Goal: Task Accomplishment & Management: Use online tool/utility

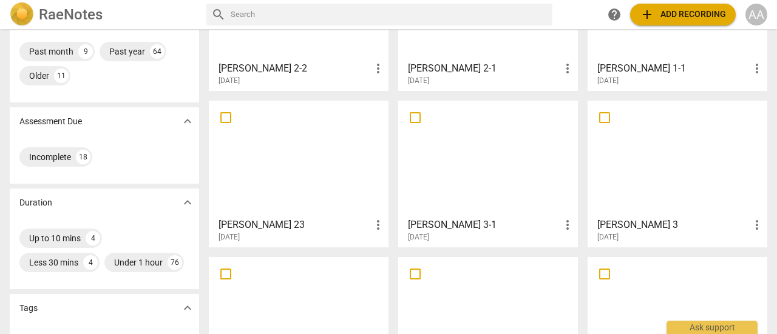
scroll to position [143, 0]
click at [471, 191] on div at bounding box center [487, 157] width 171 height 107
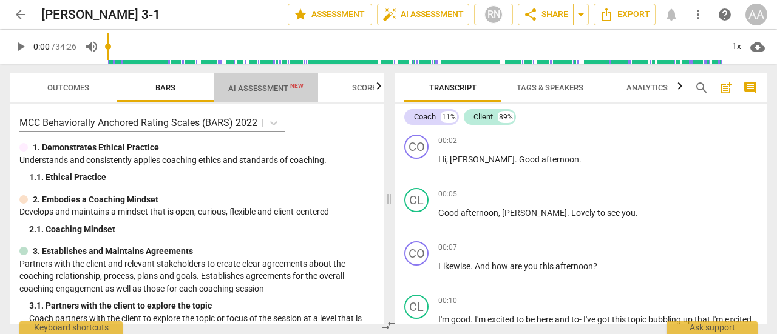
click at [274, 91] on span "AI Assessment New" at bounding box center [265, 88] width 75 height 9
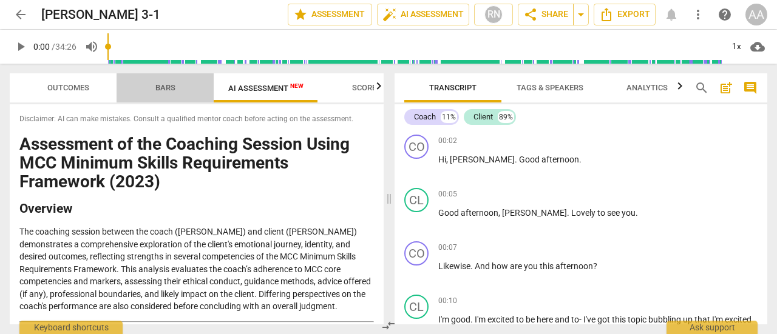
click at [173, 90] on span "Bars" at bounding box center [165, 87] width 20 height 9
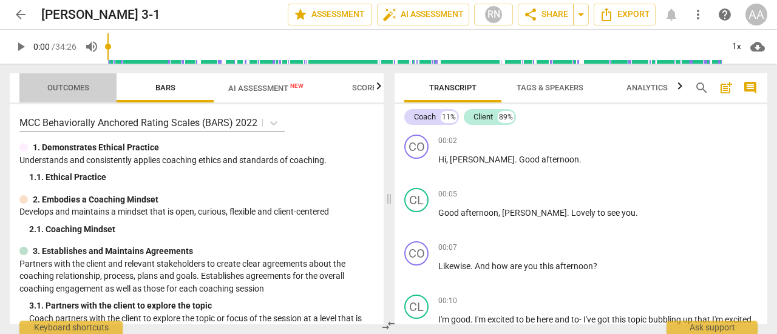
click at [72, 92] on span "Outcomes" at bounding box center [68, 87] width 42 height 9
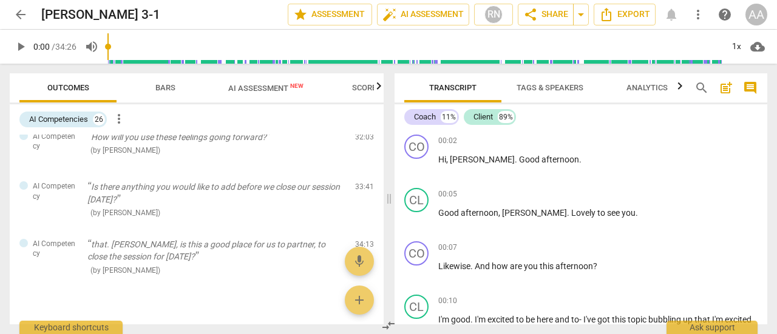
scroll to position [1267, 0]
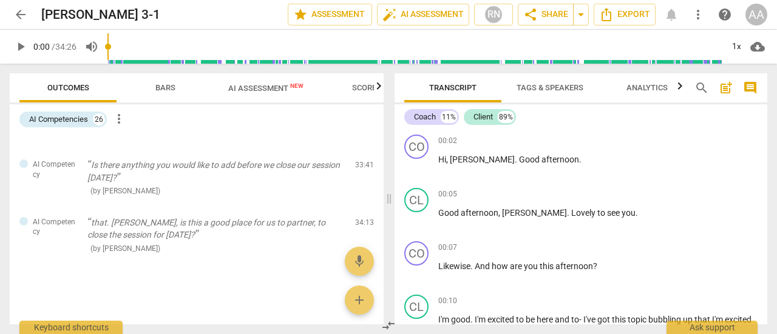
click at [20, 15] on span "arrow_back" at bounding box center [20, 14] width 15 height 15
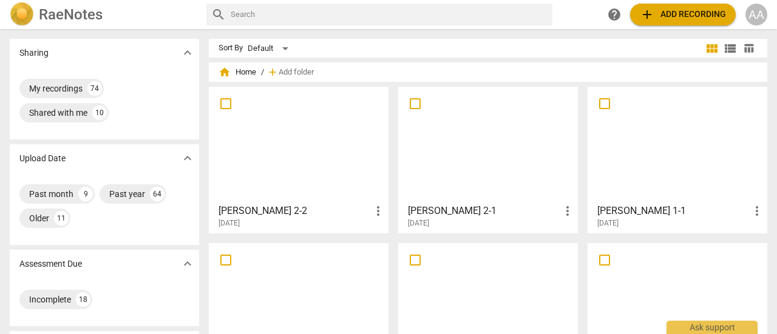
click at [635, 298] on div at bounding box center [677, 301] width 171 height 107
click at [471, 282] on div at bounding box center [487, 301] width 171 height 107
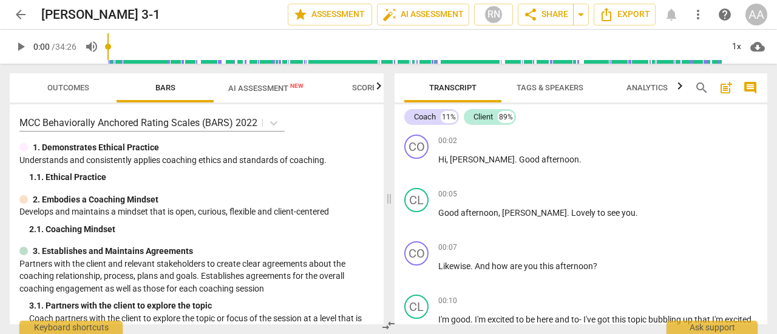
click at [254, 95] on span "AI Assessment New" at bounding box center [266, 88] width 104 height 18
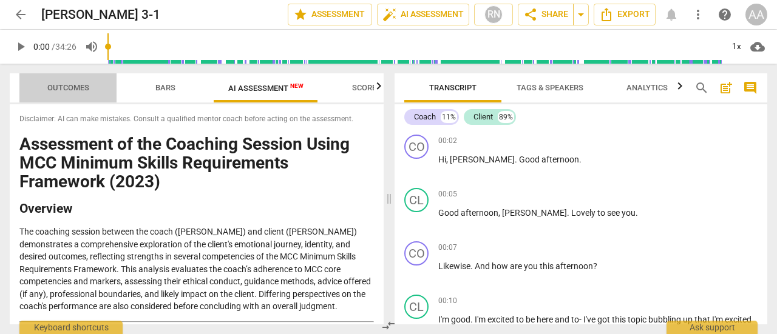
click at [80, 85] on span "Outcomes" at bounding box center [68, 87] width 42 height 9
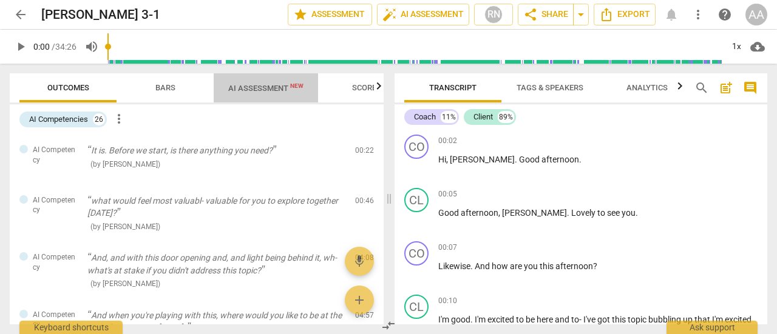
click at [274, 89] on span "AI Assessment New" at bounding box center [265, 88] width 75 height 9
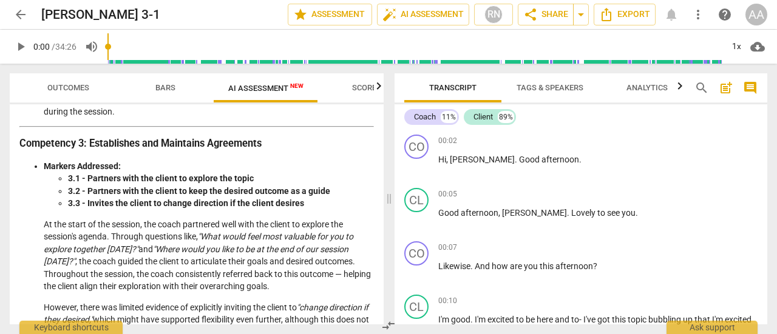
scroll to position [548, 0]
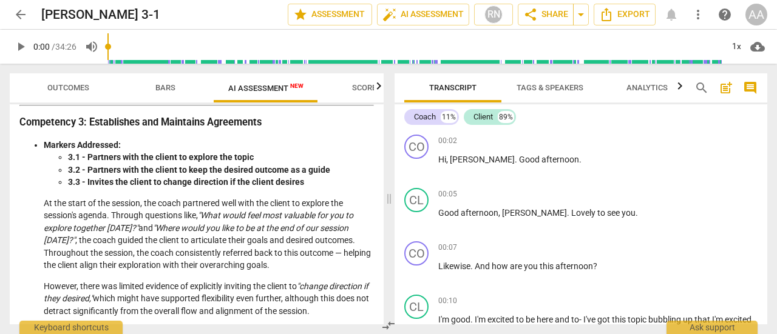
click at [24, 18] on span "arrow_back" at bounding box center [20, 14] width 15 height 15
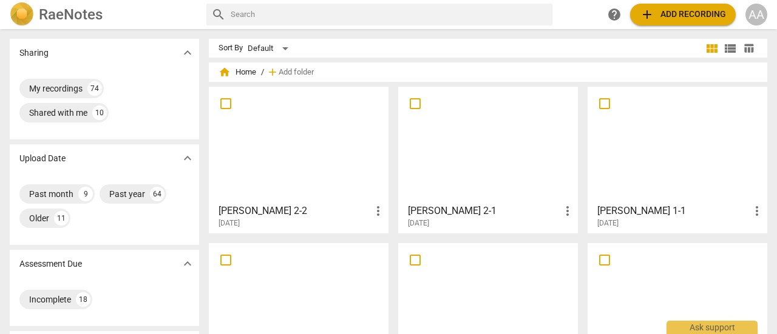
click at [630, 288] on div at bounding box center [677, 301] width 171 height 107
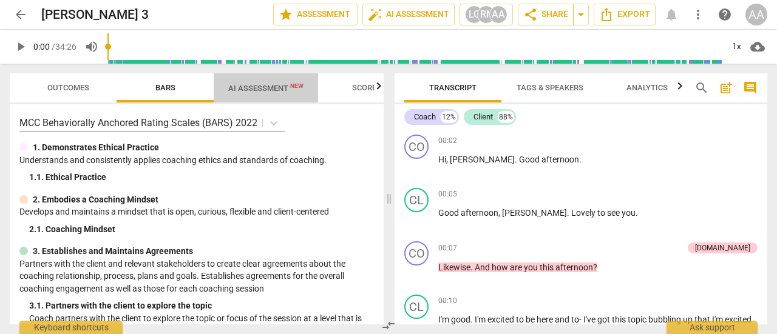
click at [269, 92] on span "AI Assessment New" at bounding box center [265, 88] width 75 height 9
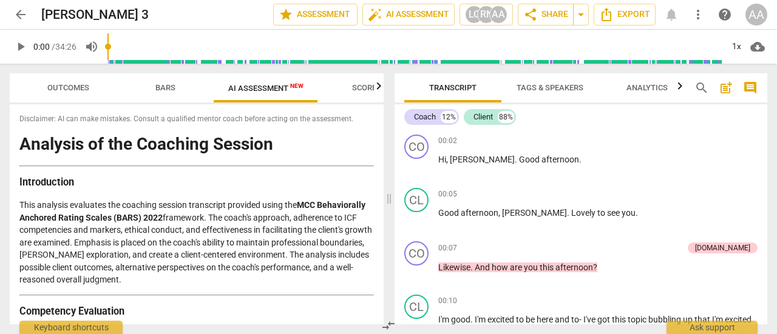
click at [21, 12] on span "arrow_back" at bounding box center [20, 14] width 15 height 15
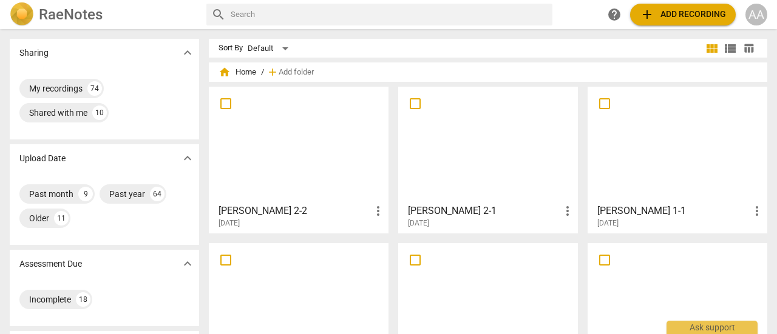
click at [445, 302] on div at bounding box center [487, 301] width 171 height 107
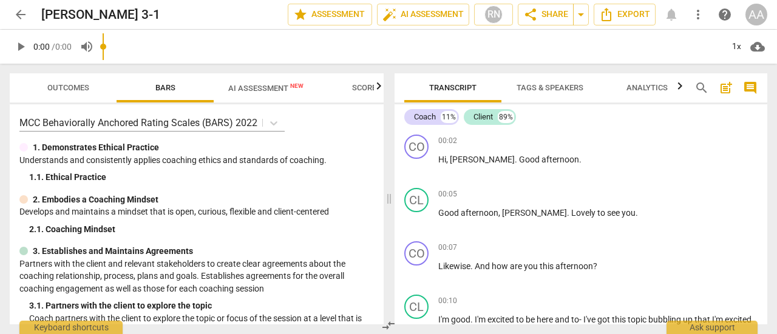
click at [270, 58] on input "range" at bounding box center [412, 46] width 619 height 39
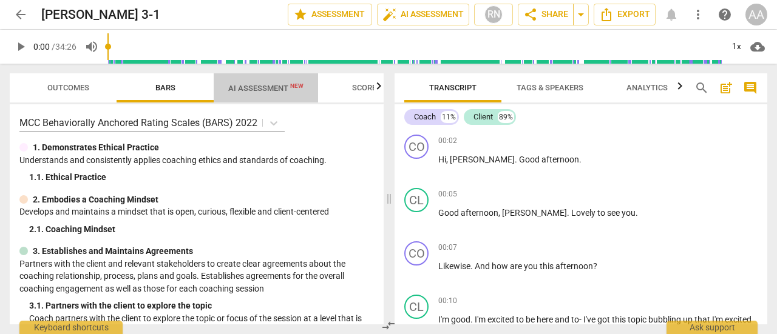
click at [268, 87] on span "AI Assessment New" at bounding box center [265, 88] width 75 height 9
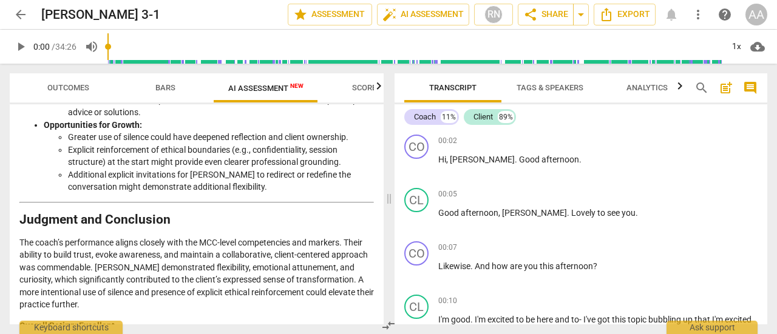
scroll to position [2093, 0]
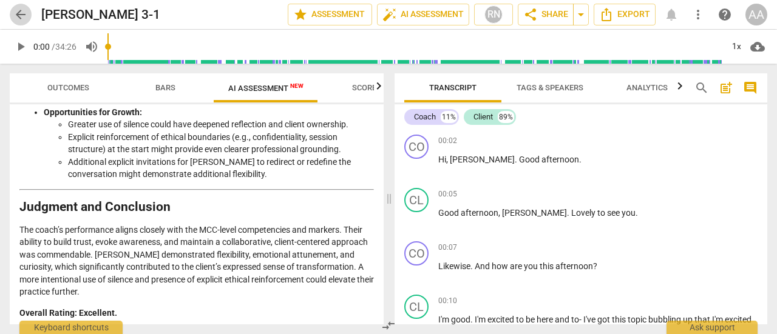
click at [22, 14] on span "arrow_back" at bounding box center [20, 14] width 15 height 15
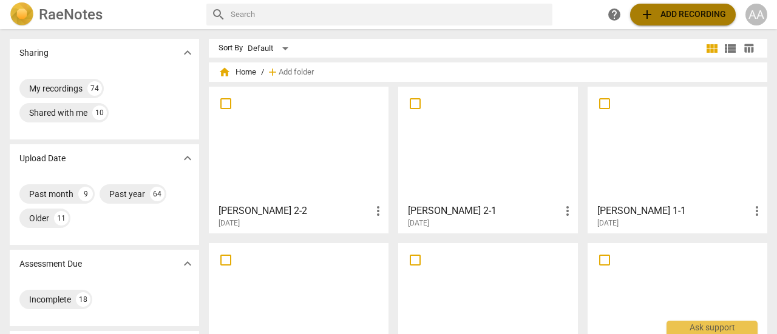
click at [676, 13] on span "add Add recording" at bounding box center [682, 14] width 86 height 15
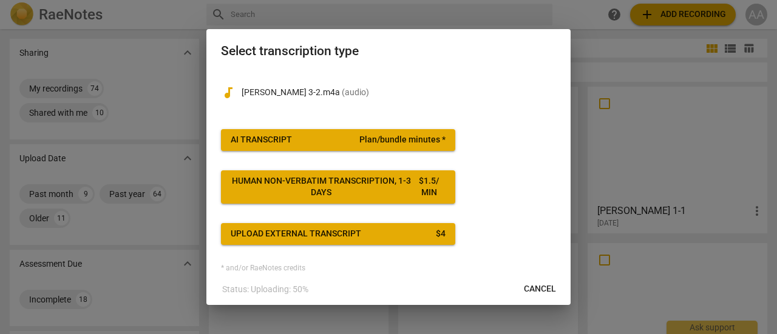
click at [318, 146] on button "AI Transcript Plan/bundle minutes *" at bounding box center [338, 140] width 234 height 22
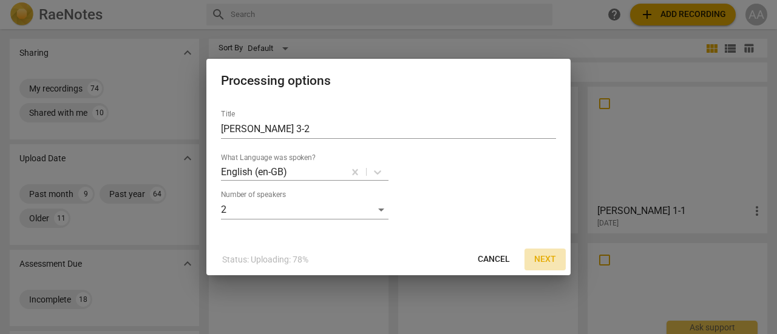
click at [545, 255] on span "Next" at bounding box center [545, 260] width 22 height 12
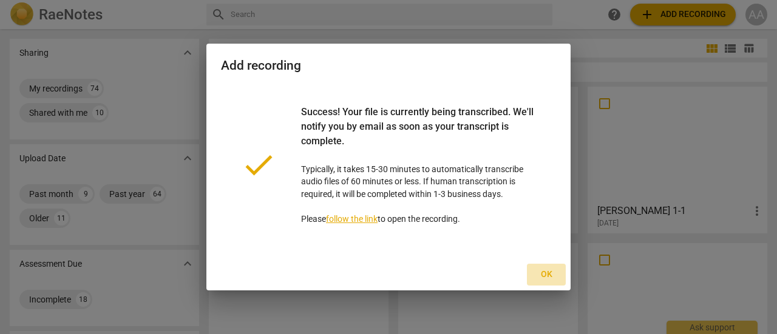
click at [548, 276] on span "Ok" at bounding box center [545, 275] width 19 height 12
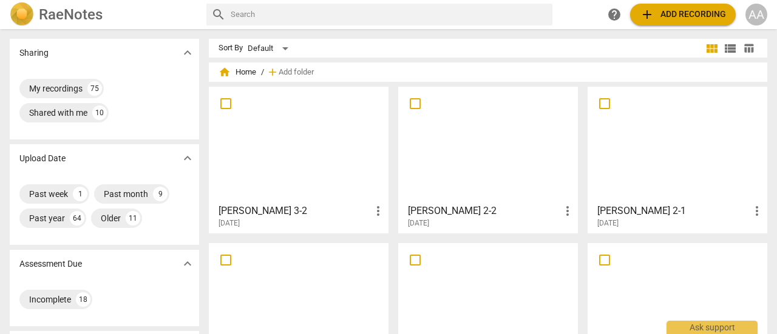
click at [320, 160] on div at bounding box center [298, 144] width 171 height 107
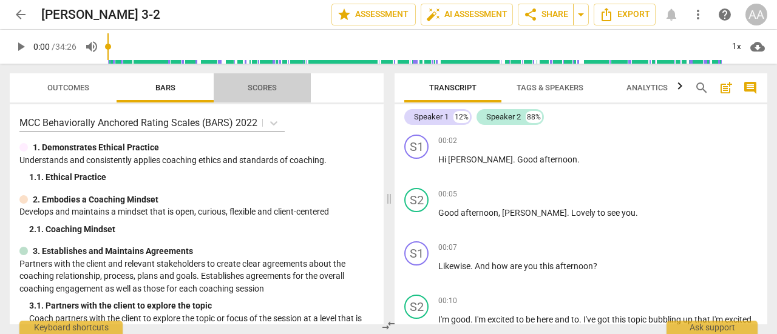
drag, startPoint x: 272, startPoint y: 125, endPoint x: 231, endPoint y: 96, distance: 50.0
click at [231, 96] on span "Scores" at bounding box center [262, 88] width 97 height 16
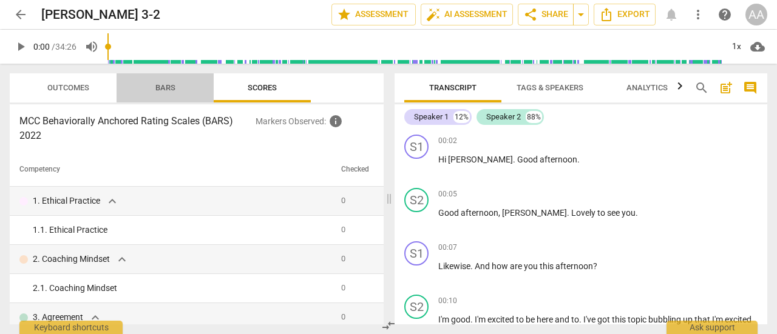
click at [177, 88] on span "Bars" at bounding box center [165, 88] width 49 height 16
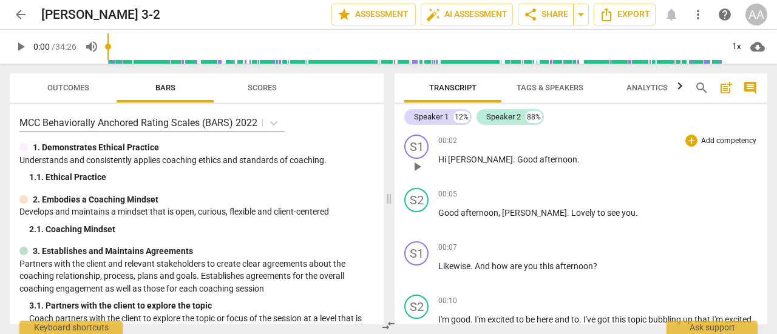
drag, startPoint x: 274, startPoint y: 126, endPoint x: 572, endPoint y: 172, distance: 300.8
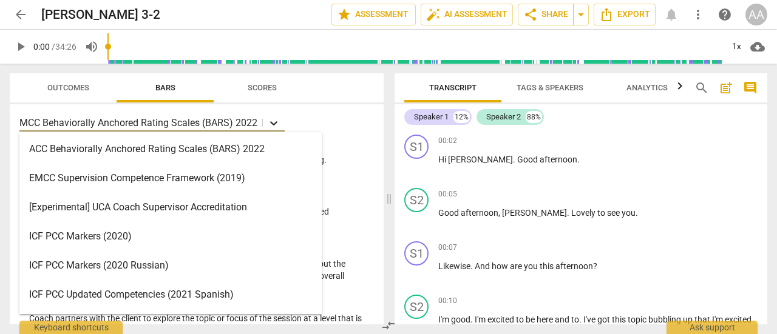
drag, startPoint x: 572, startPoint y: 172, endPoint x: 272, endPoint y: 126, distance: 303.2
click at [272, 126] on icon at bounding box center [274, 123] width 12 height 12
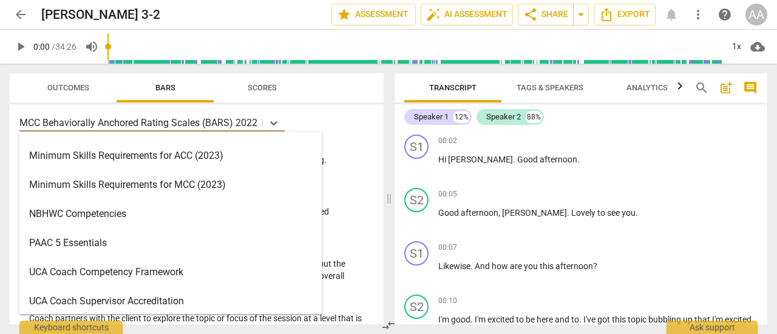
scroll to position [376, 0]
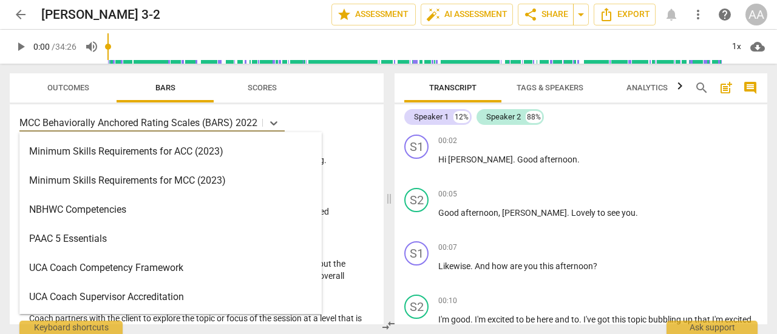
click at [208, 192] on div "Minimum Skills Requirements for MCC (2023)" at bounding box center [170, 180] width 302 height 29
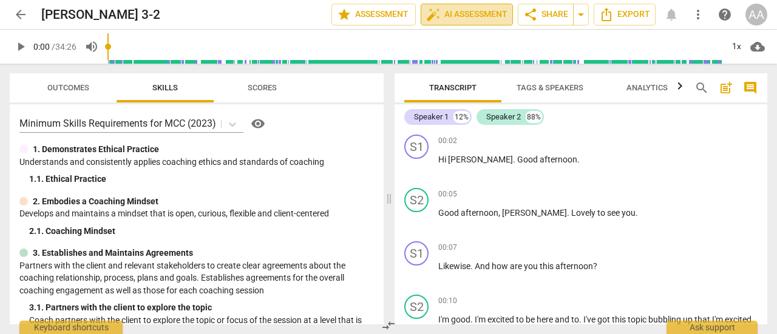
click at [455, 16] on span "auto_fix_high AI Assessment" at bounding box center [466, 14] width 81 height 15
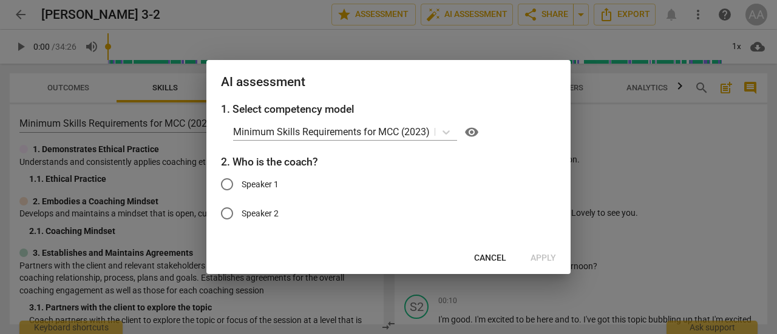
click at [489, 255] on span "Cancel" at bounding box center [490, 258] width 32 height 12
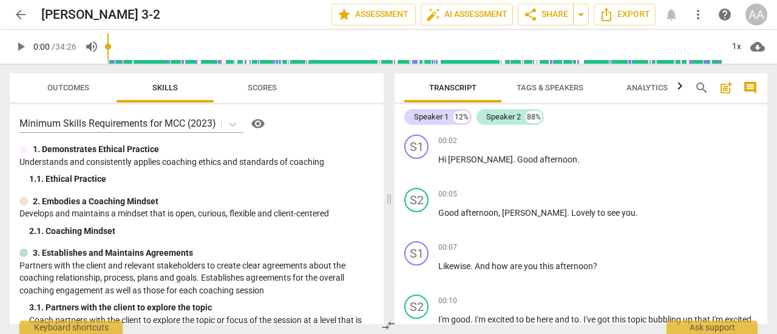
click at [550, 90] on span "Tags & Speakers" at bounding box center [549, 87] width 67 height 9
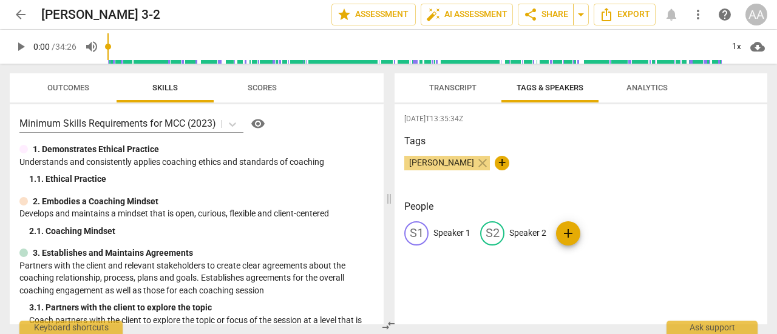
click at [462, 233] on p "Speaker 1" at bounding box center [451, 233] width 37 height 13
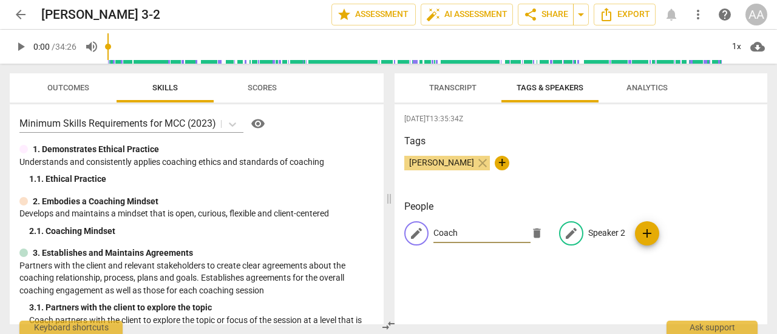
type input "Coach"
click at [589, 230] on p "Speaker 2" at bounding box center [606, 233] width 37 height 13
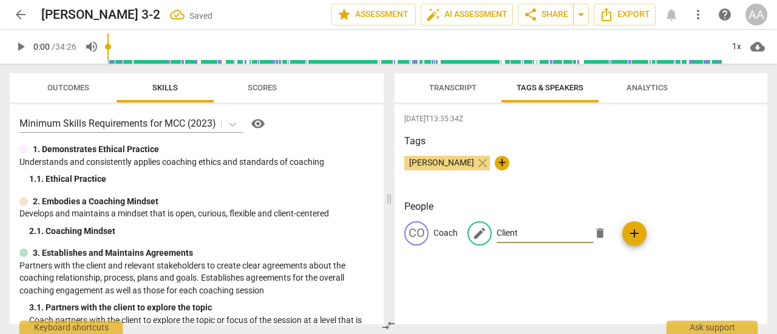
type input "Client"
click at [581, 249] on div "CO Coach edit Client delete add" at bounding box center [580, 238] width 353 height 34
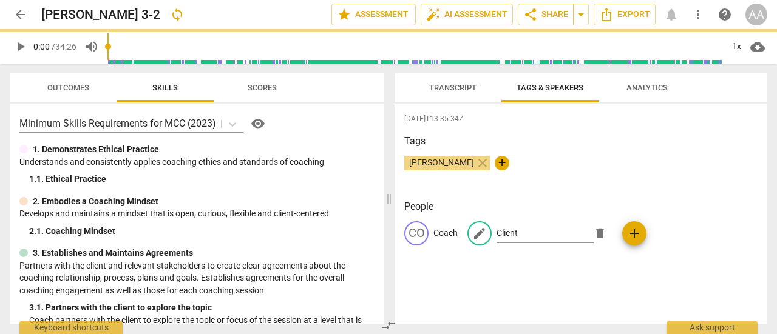
click at [484, 277] on div "[DATE]T13:35:34Z Tags [PERSON_NAME] close + People CO Coach edit Client delete …" at bounding box center [580, 214] width 373 height 220
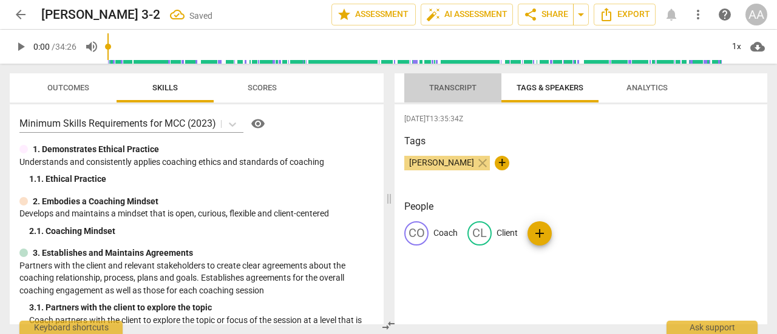
click at [443, 88] on span "Transcript" at bounding box center [452, 87] width 47 height 9
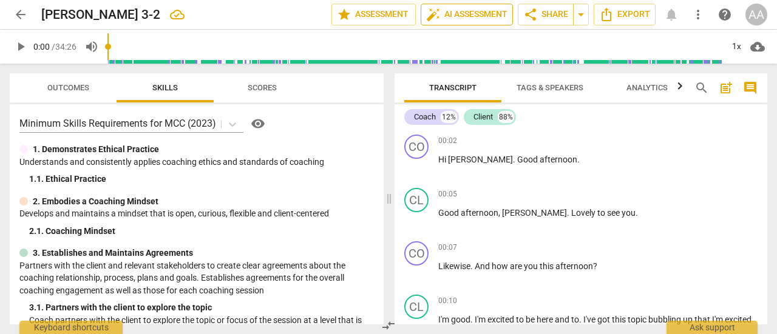
click at [464, 12] on span "auto_fix_high AI Assessment" at bounding box center [466, 14] width 81 height 15
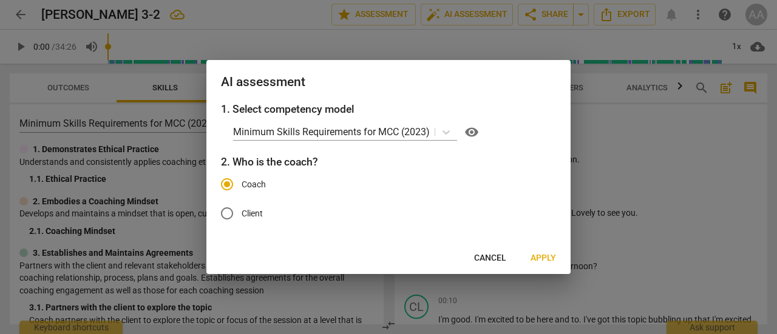
click at [547, 255] on span "Apply" at bounding box center [542, 258] width 25 height 12
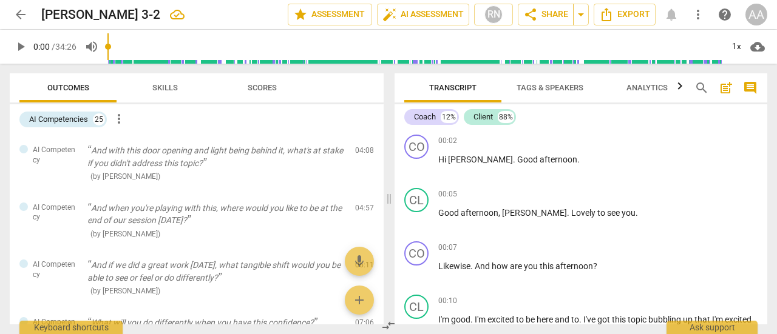
scroll to position [0, 0]
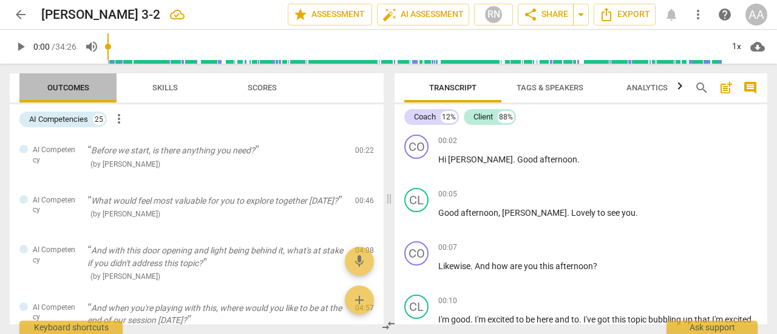
click at [84, 88] on span "Outcomes" at bounding box center [68, 87] width 42 height 9
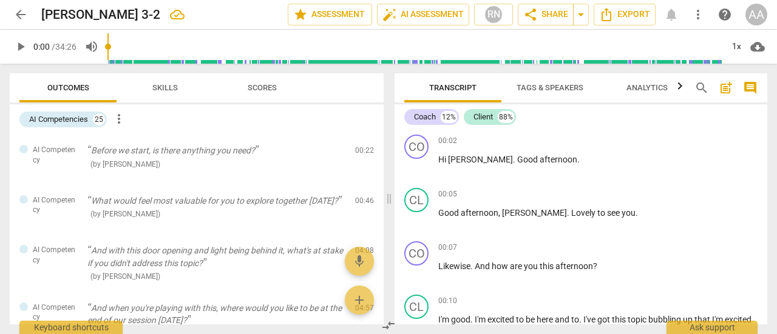
click at [17, 14] on span "arrow_back" at bounding box center [20, 14] width 15 height 15
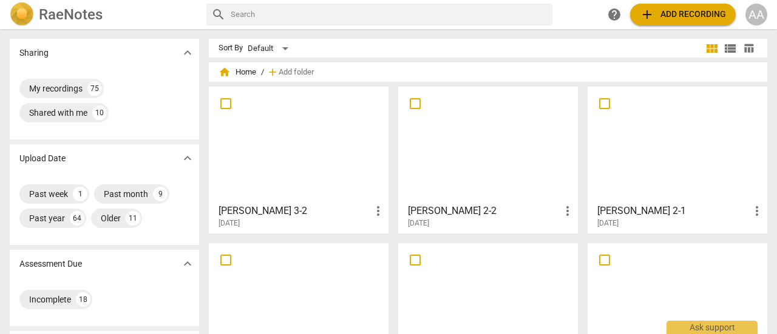
click at [309, 181] on div at bounding box center [298, 144] width 171 height 107
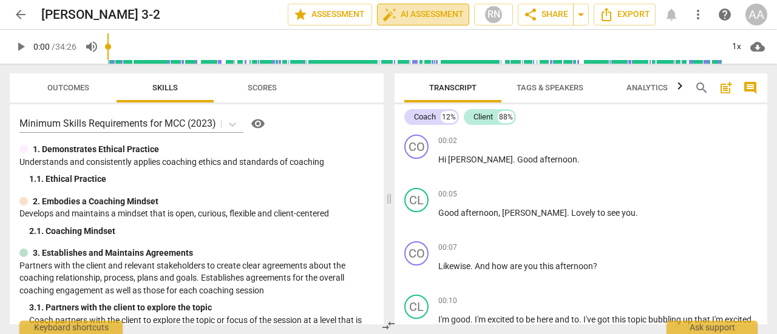
click at [405, 15] on span "auto_fix_high AI Assessment" at bounding box center [422, 14] width 81 height 15
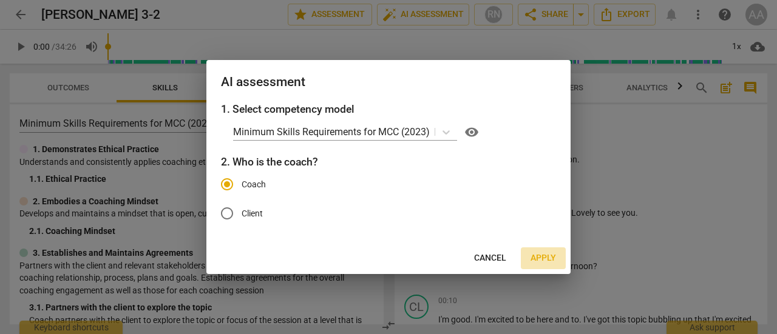
click at [536, 257] on span "Apply" at bounding box center [542, 258] width 25 height 12
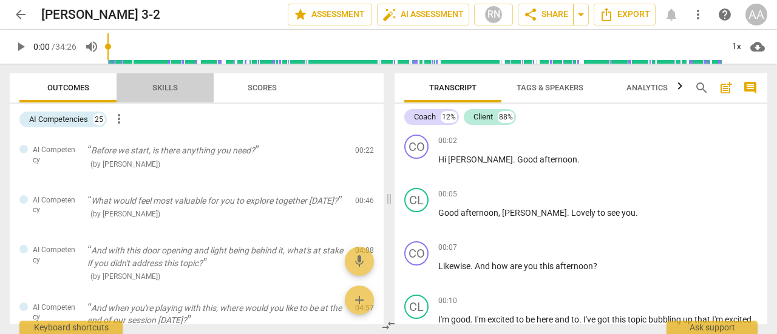
click at [170, 87] on span "Skills" at bounding box center [164, 87] width 25 height 9
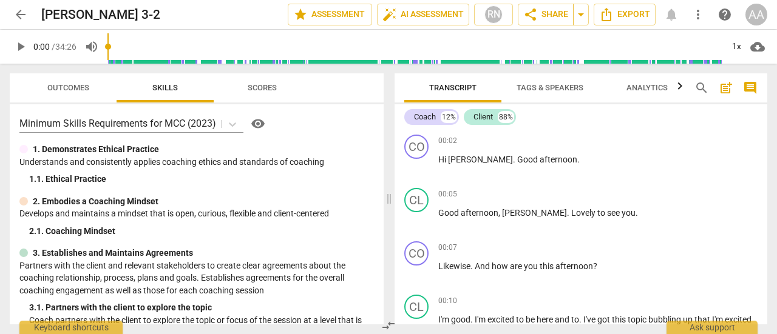
click at [261, 87] on span "Scores" at bounding box center [262, 87] width 29 height 9
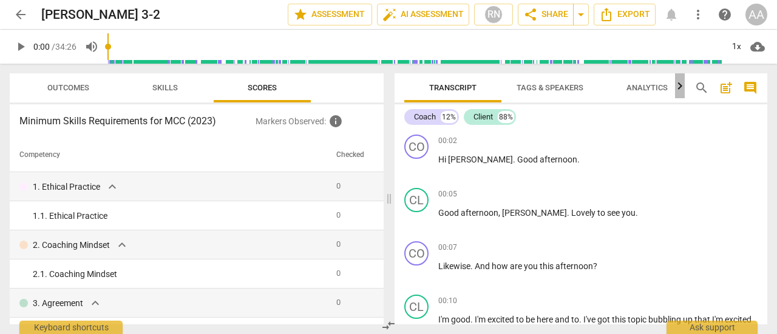
click at [681, 84] on icon "button" at bounding box center [679, 86] width 15 height 15
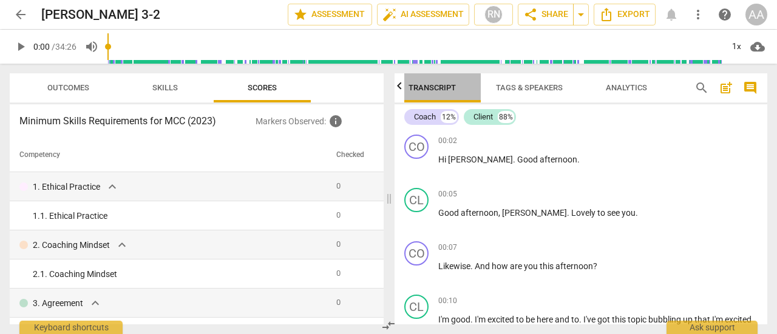
click at [407, 89] on span "Transcript" at bounding box center [432, 88] width 76 height 16
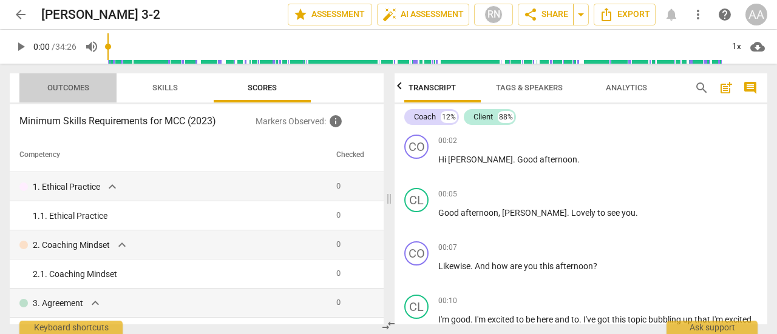
click at [79, 89] on span "Outcomes" at bounding box center [68, 87] width 42 height 9
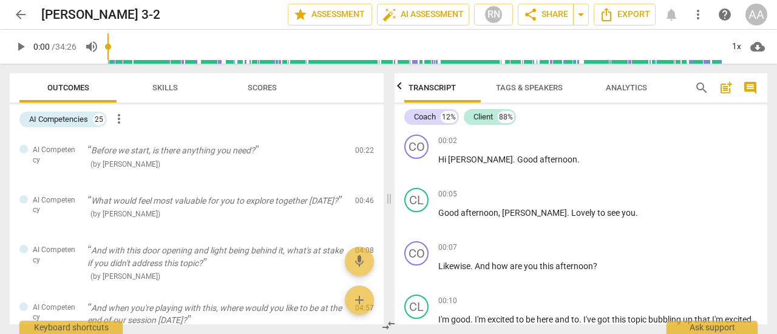
click at [119, 119] on span "more_vert" at bounding box center [119, 119] width 15 height 15
click at [84, 135] on div at bounding box center [388, 167] width 777 height 334
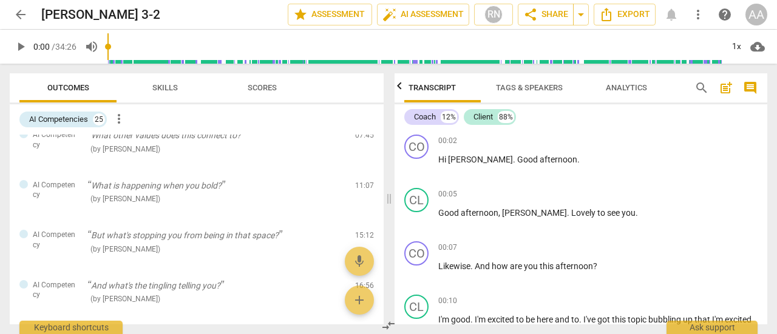
scroll to position [0, 0]
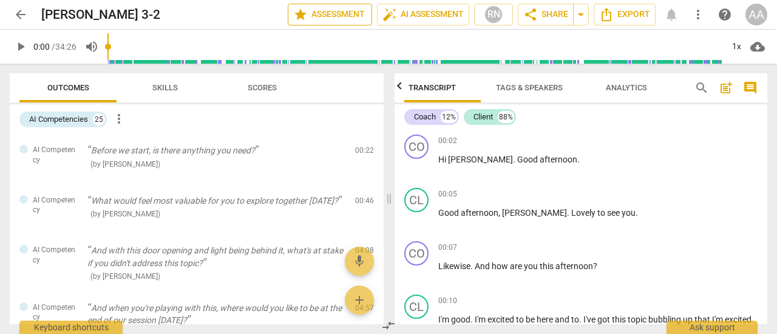
click at [337, 15] on span "star Assessment" at bounding box center [329, 14] width 73 height 15
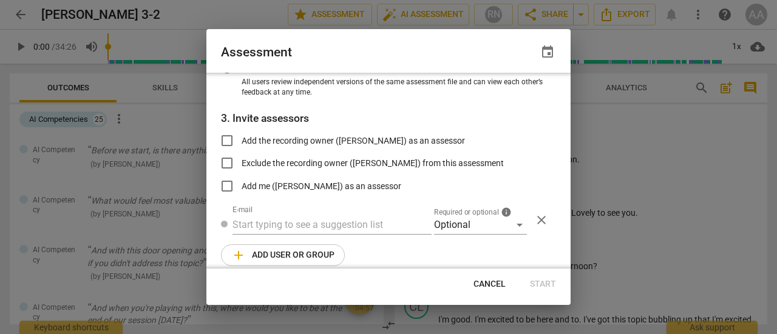
scroll to position [181, 0]
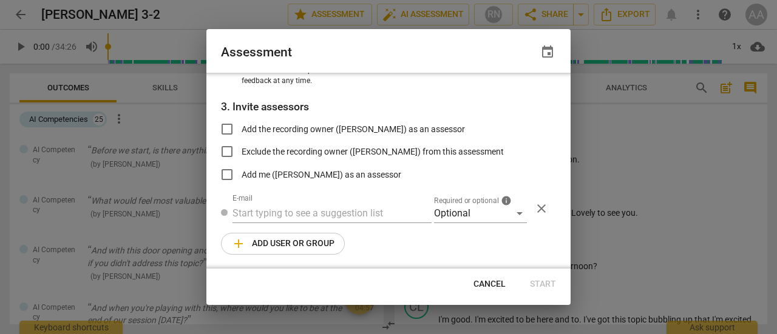
click at [25, 24] on div at bounding box center [388, 167] width 777 height 334
radio input "false"
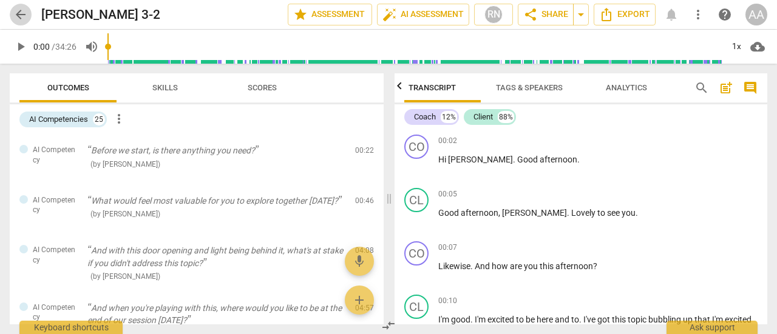
click at [22, 14] on span "arrow_back" at bounding box center [20, 14] width 15 height 15
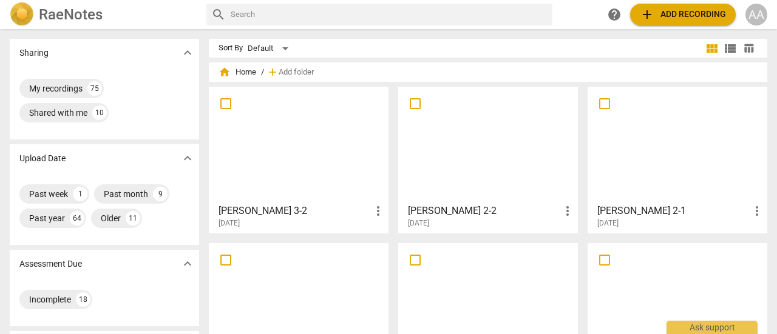
click at [317, 142] on div at bounding box center [298, 144] width 171 height 107
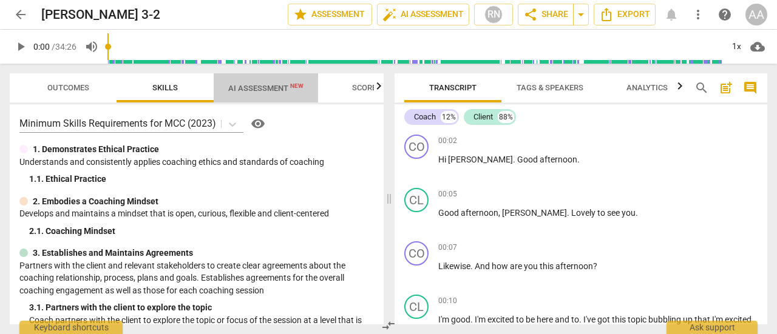
click at [266, 87] on span "AI Assessment New" at bounding box center [265, 88] width 75 height 9
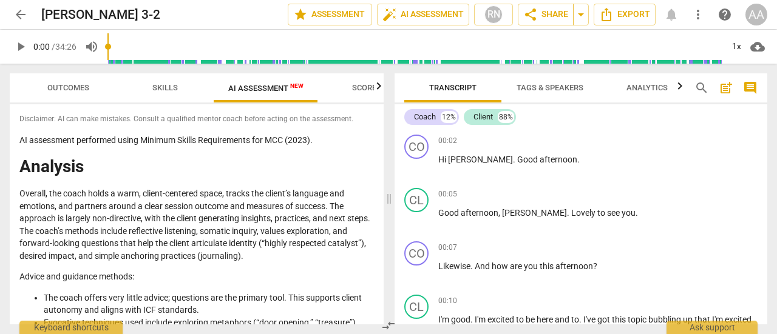
click at [295, 195] on p "Overall, the coach holds a warm, client-centered space, tracks the client’s lan…" at bounding box center [196, 224] width 354 height 75
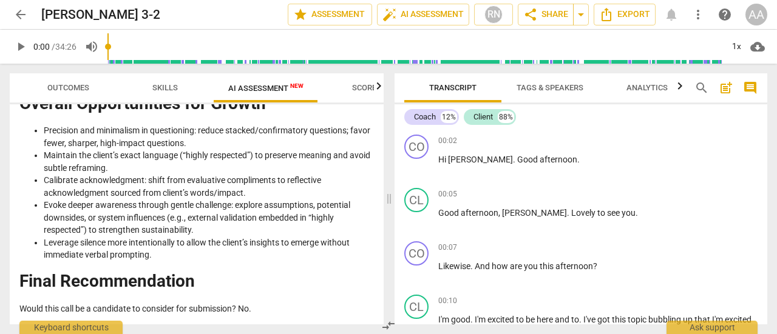
scroll to position [1904, 0]
